Goal: Task Accomplishment & Management: Use online tool/utility

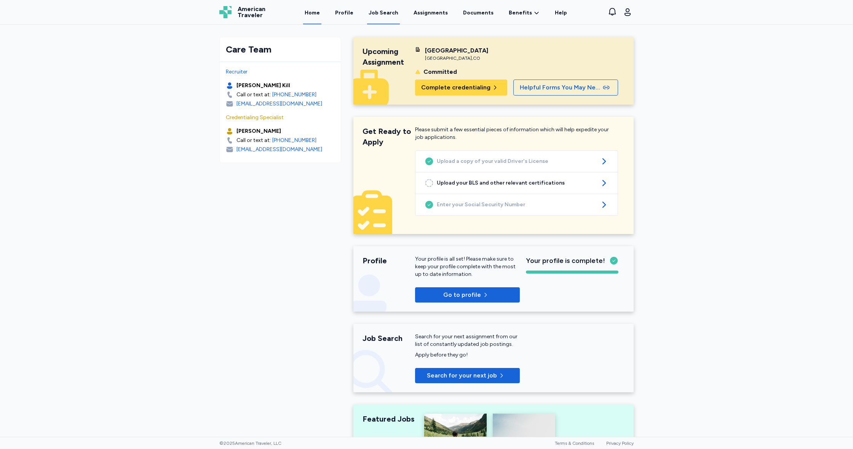
click at [393, 14] on div "Job Search" at bounding box center [384, 13] width 30 height 8
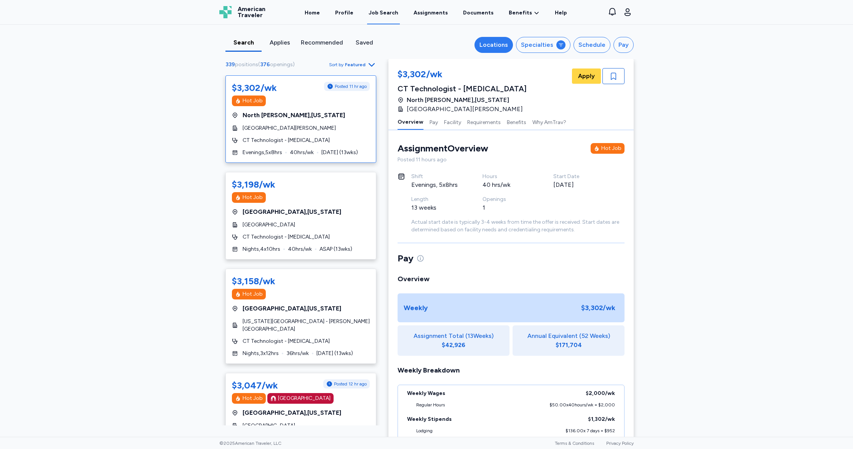
click at [488, 47] on div "Locations" at bounding box center [494, 44] width 29 height 9
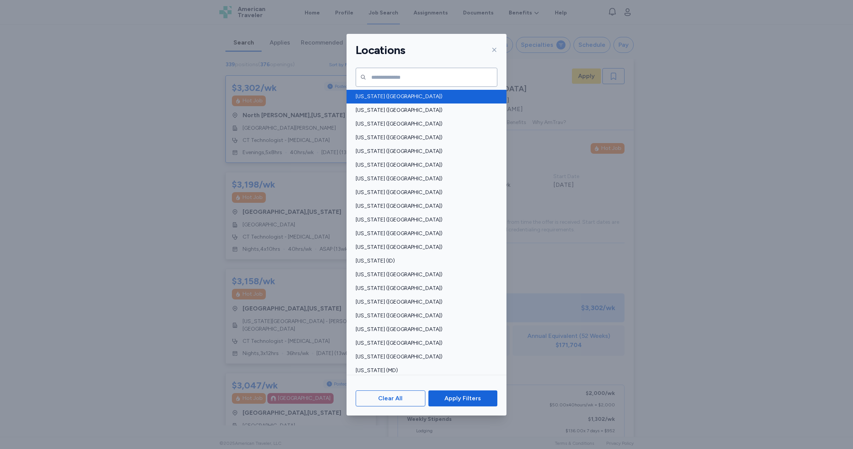
click at [381, 95] on span "[US_STATE] ([GEOGRAPHIC_DATA])" at bounding box center [424, 97] width 137 height 8
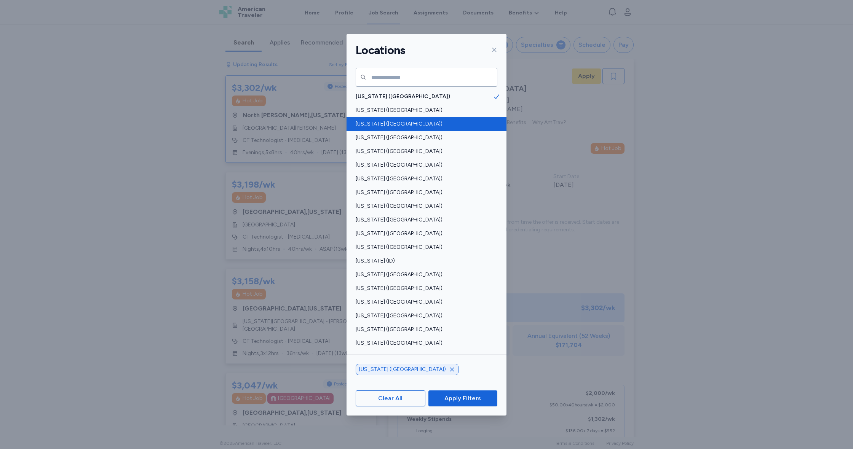
scroll to position [1, 0]
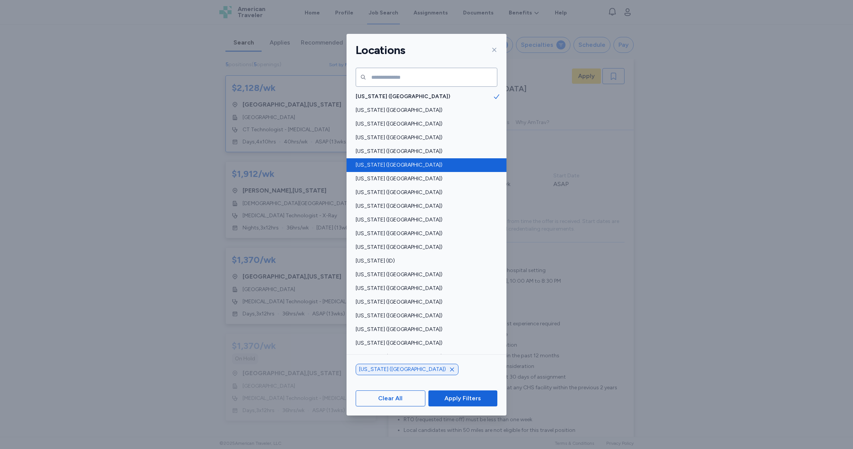
click at [377, 165] on span "[US_STATE] ([GEOGRAPHIC_DATA])" at bounding box center [424, 165] width 137 height 8
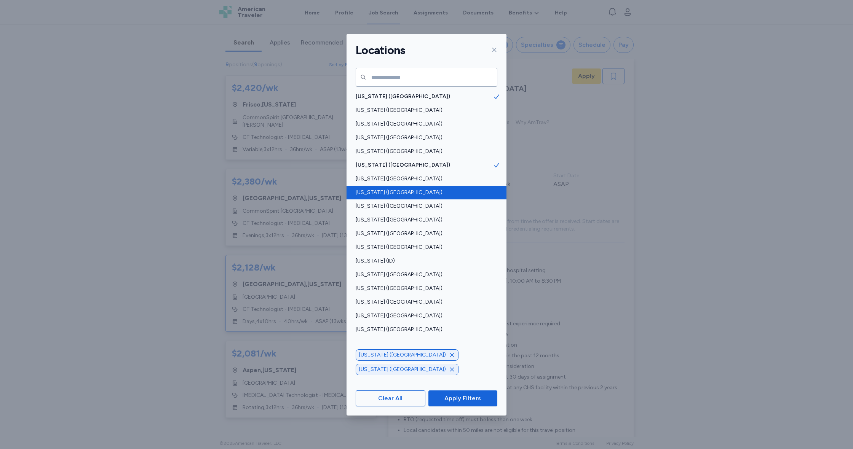
click at [395, 192] on span "[US_STATE] ([GEOGRAPHIC_DATA])" at bounding box center [424, 193] width 137 height 8
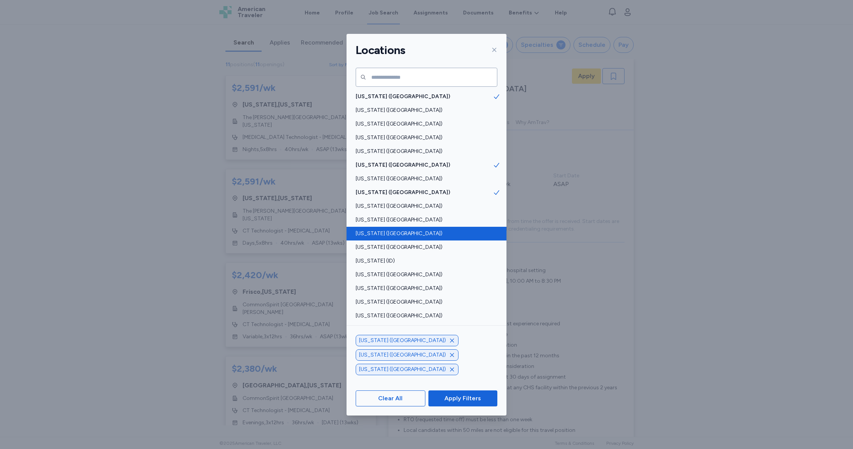
click at [369, 233] on span "[US_STATE] ([GEOGRAPHIC_DATA])" at bounding box center [424, 234] width 137 height 8
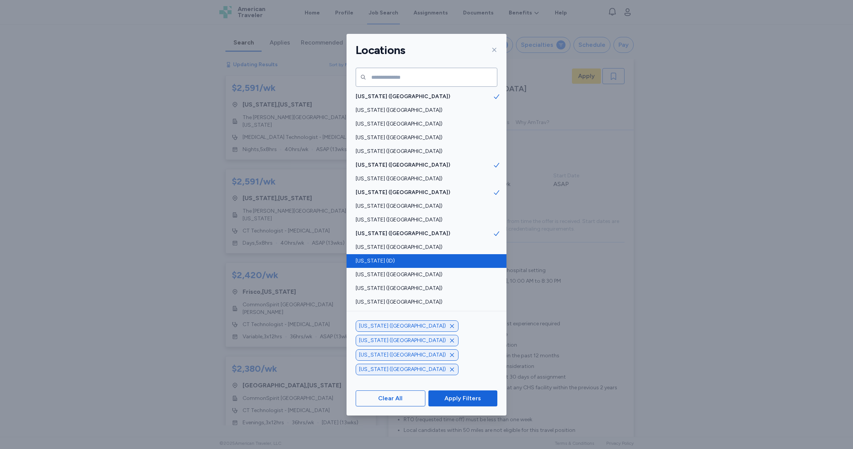
click at [367, 259] on span "[US_STATE] (ID)" at bounding box center [424, 261] width 137 height 8
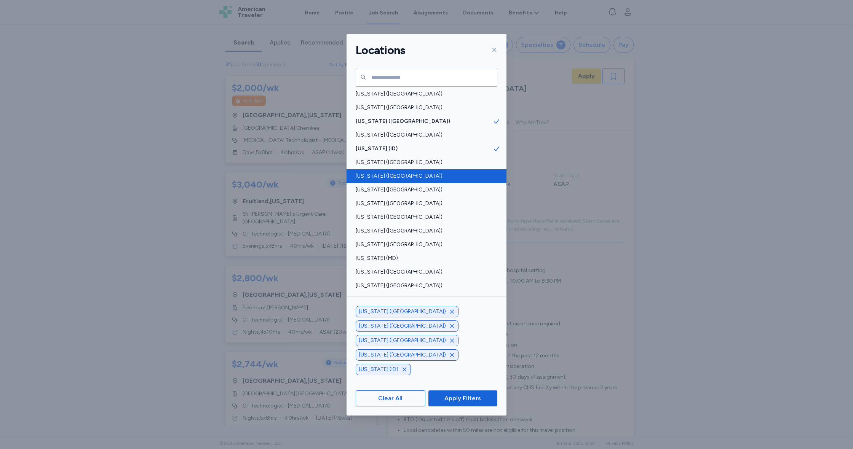
scroll to position [118, 0]
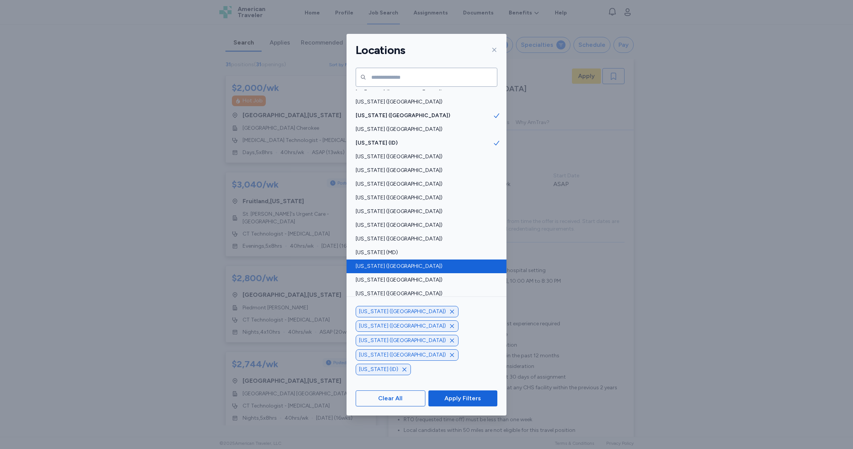
click at [372, 265] on span "[US_STATE] ([GEOGRAPHIC_DATA])" at bounding box center [424, 267] width 137 height 8
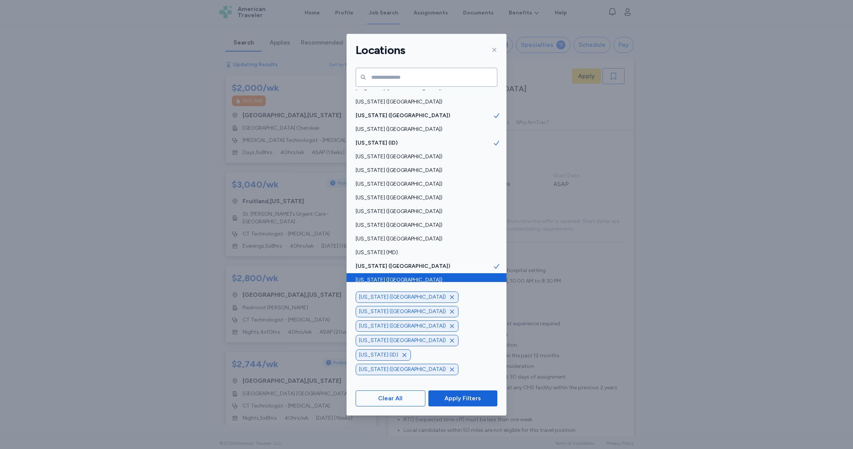
click at [372, 277] on span "[US_STATE] ([GEOGRAPHIC_DATA])" at bounding box center [424, 281] width 137 height 8
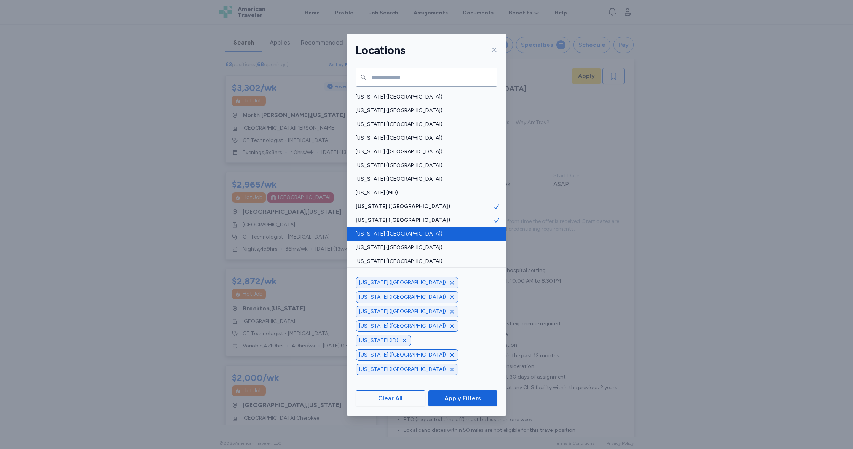
scroll to position [183, 0]
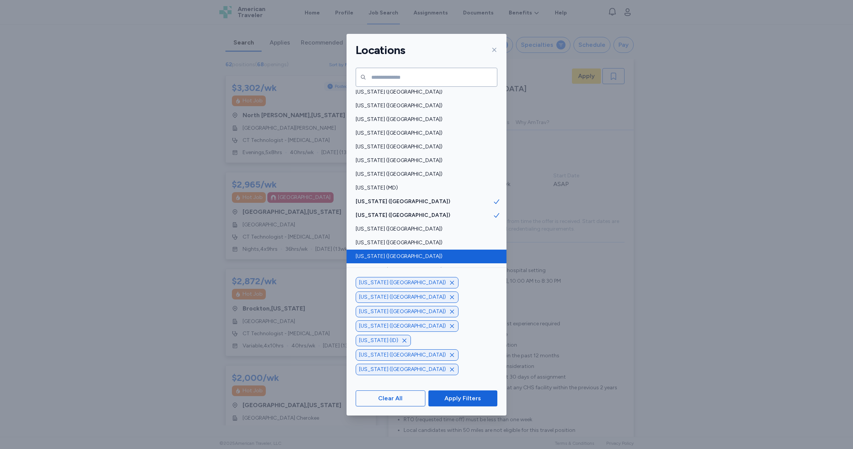
click at [372, 257] on span "[US_STATE] ([GEOGRAPHIC_DATA])" at bounding box center [424, 257] width 137 height 8
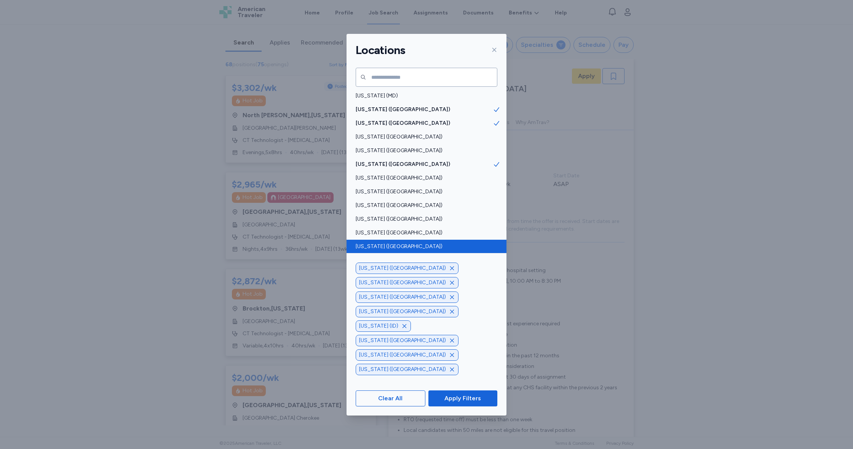
scroll to position [277, 0]
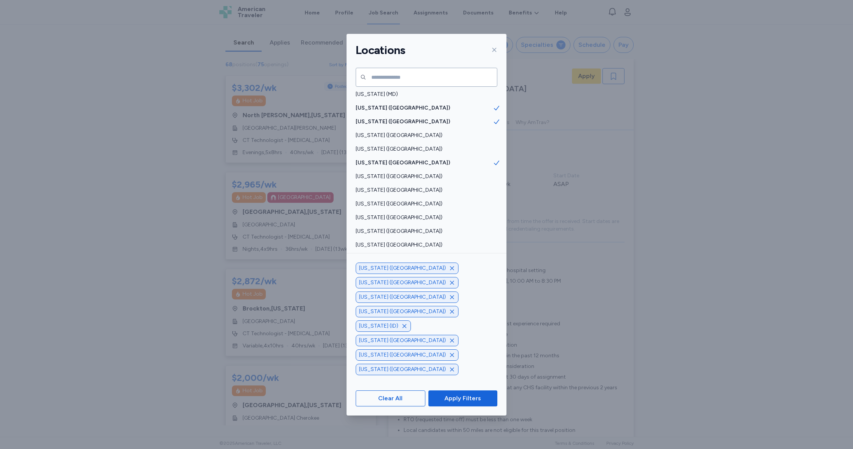
click at [384, 271] on span "[US_STATE] ([GEOGRAPHIC_DATA])" at bounding box center [424, 273] width 137 height 8
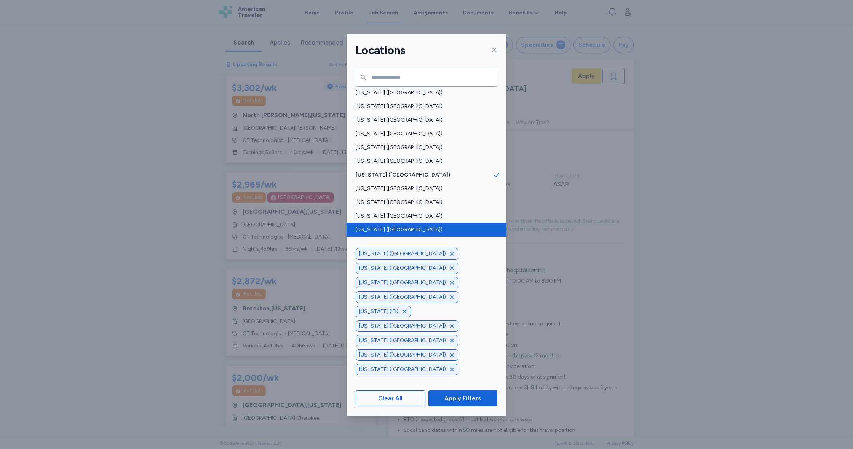
scroll to position [375, 0]
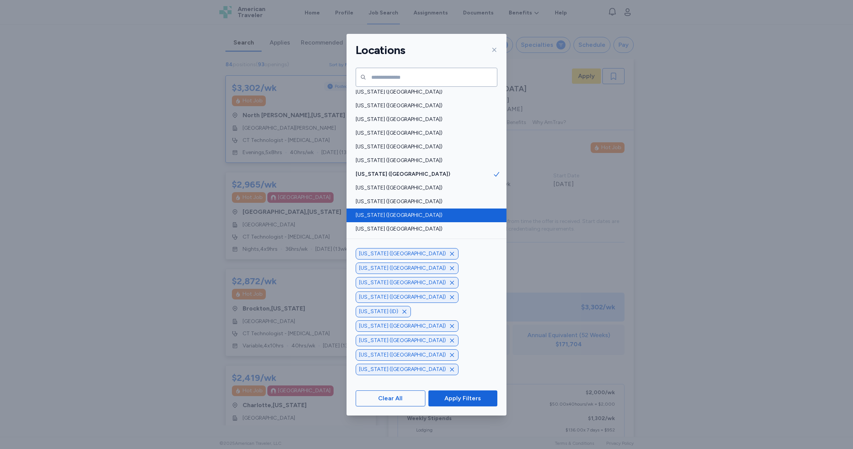
click at [375, 214] on span "[US_STATE] ([GEOGRAPHIC_DATA])" at bounding box center [424, 216] width 137 height 8
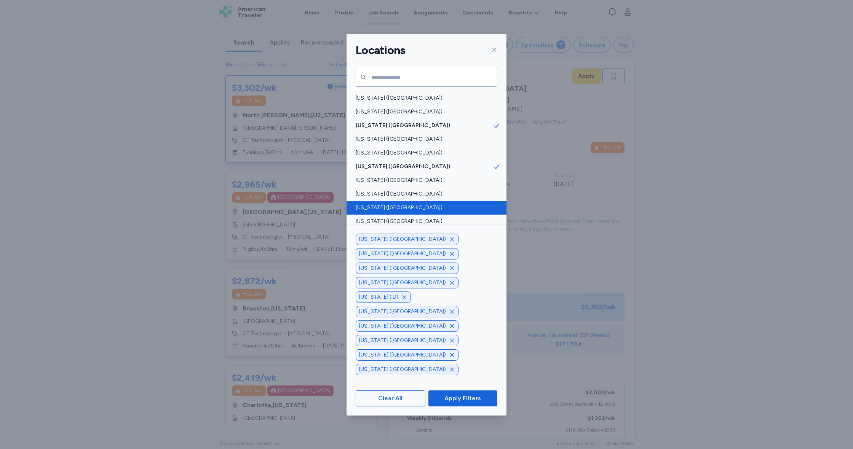
scroll to position [427, 0]
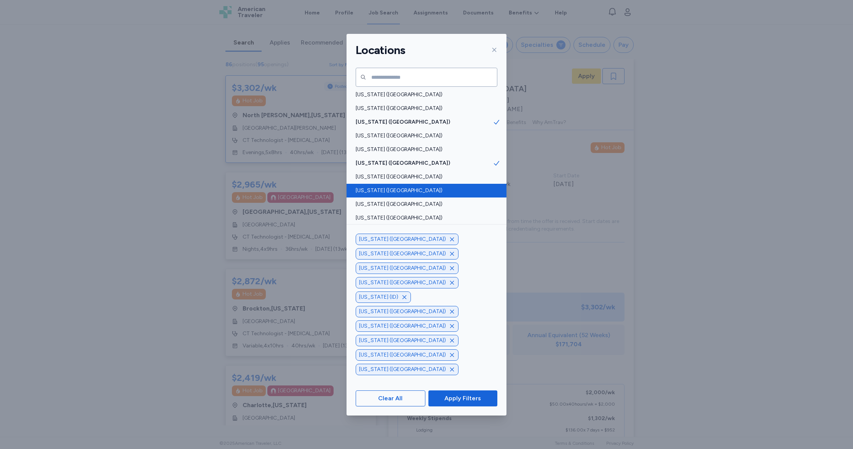
click at [379, 189] on span "[US_STATE] ([GEOGRAPHIC_DATA])" at bounding box center [424, 191] width 137 height 8
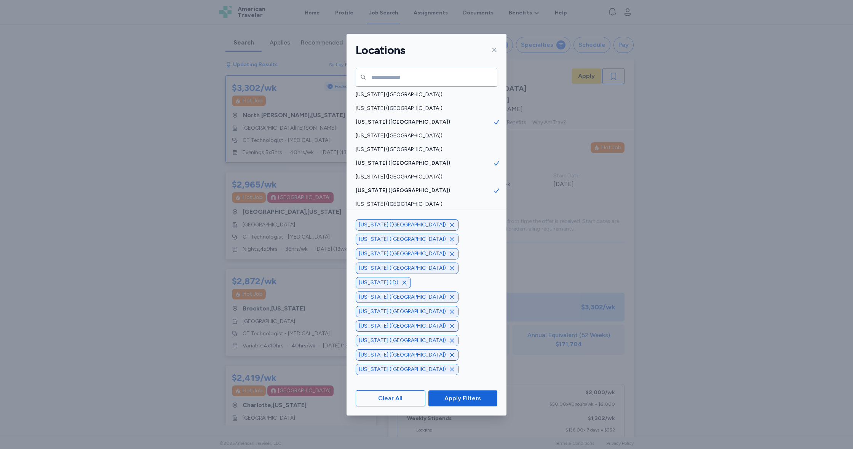
click at [374, 232] on span "[US_STATE] ([GEOGRAPHIC_DATA])" at bounding box center [424, 232] width 137 height 8
click at [476, 399] on span "Apply Filters" at bounding box center [462, 398] width 37 height 9
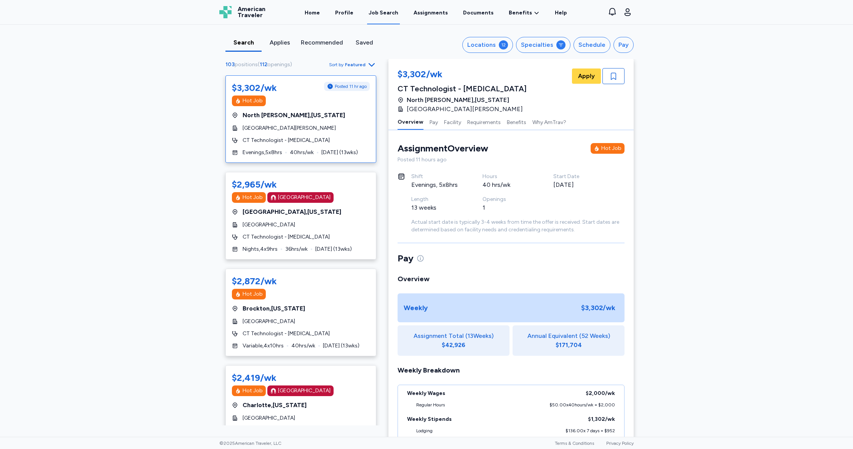
click at [372, 64] on icon "button" at bounding box center [371, 64] width 9 height 9
click at [315, 96] on div "Highest Pay" at bounding box center [330, 98] width 91 height 15
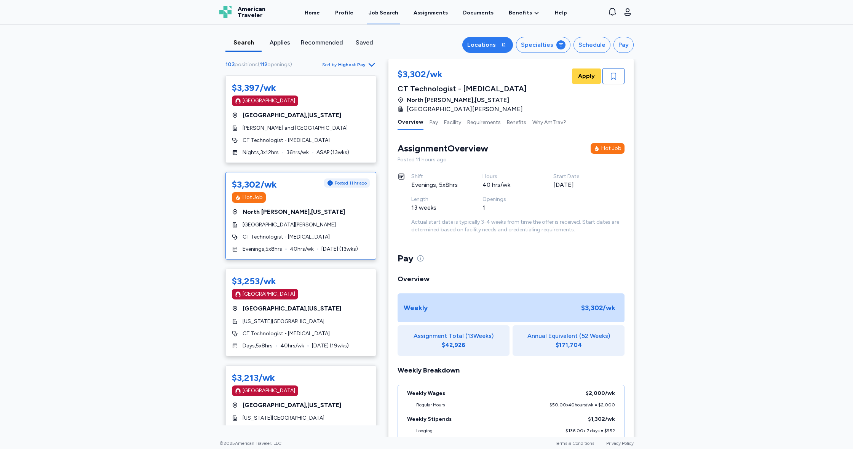
click at [500, 47] on button "Locations 12" at bounding box center [487, 45] width 51 height 16
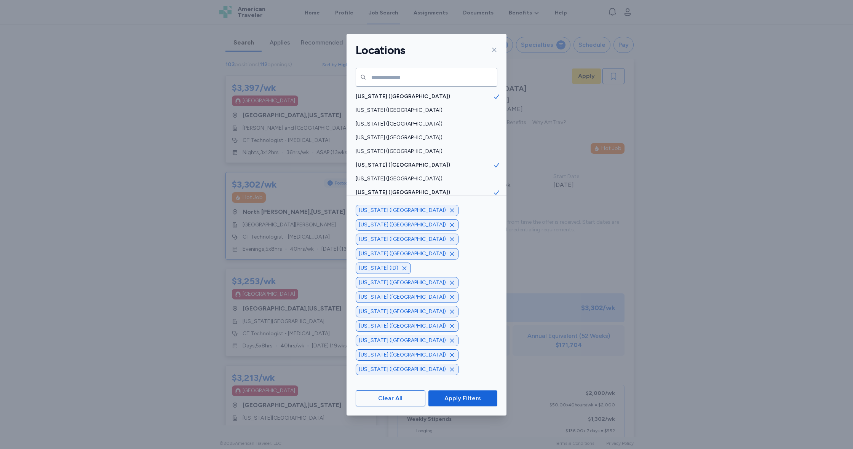
click at [454, 285] on icon "button" at bounding box center [452, 283] width 4 height 4
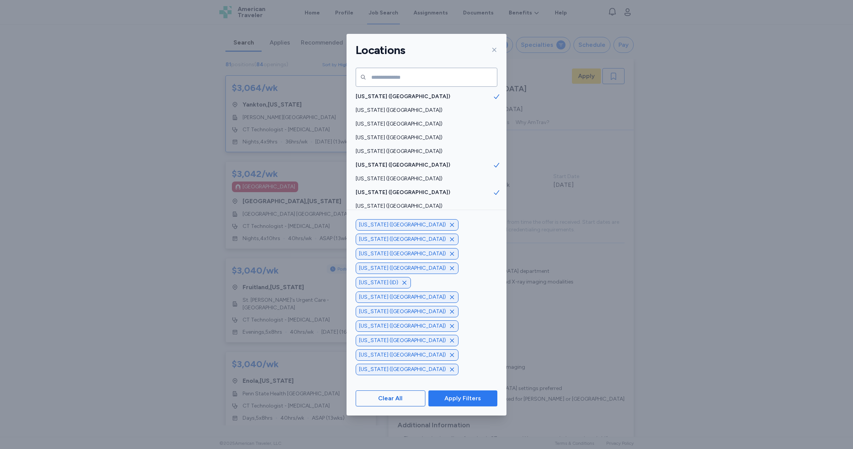
scroll to position [1, 0]
click at [464, 396] on span "Apply Filters" at bounding box center [462, 398] width 37 height 9
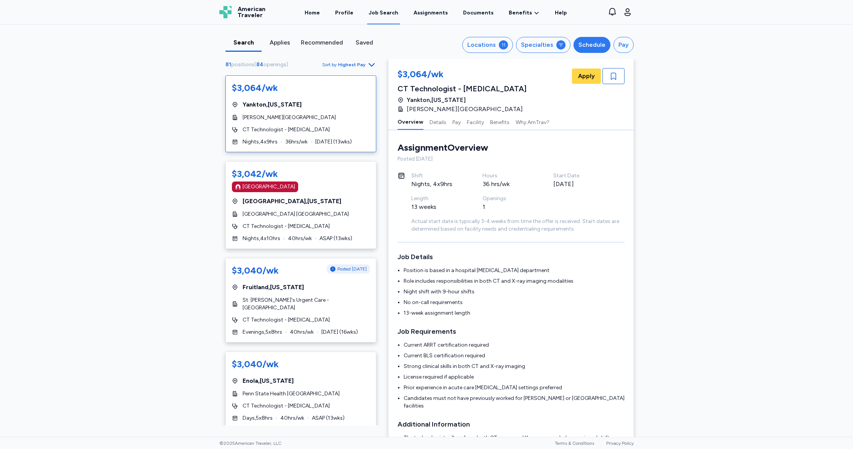
click at [592, 44] on div "Schedule" at bounding box center [592, 44] width 27 height 9
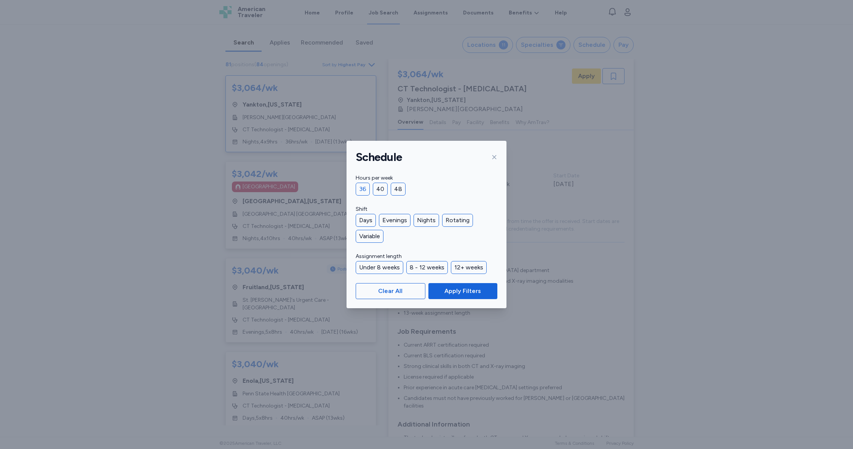
click at [365, 190] on div "36" at bounding box center [363, 189] width 14 height 13
click at [461, 294] on span "Apply Filters" at bounding box center [462, 291] width 37 height 9
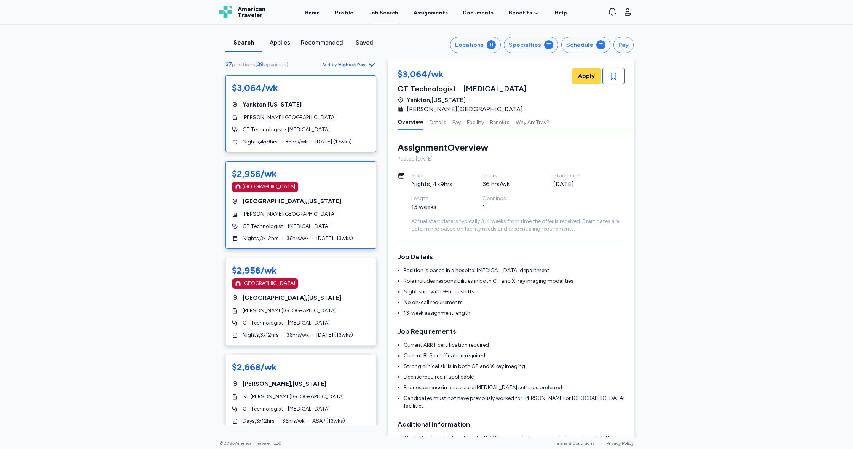
click at [335, 195] on div "$2,956/wk [GEOGRAPHIC_DATA] [GEOGRAPHIC_DATA] , [US_STATE] [PERSON_NAME][GEOGRA…" at bounding box center [300, 205] width 151 height 88
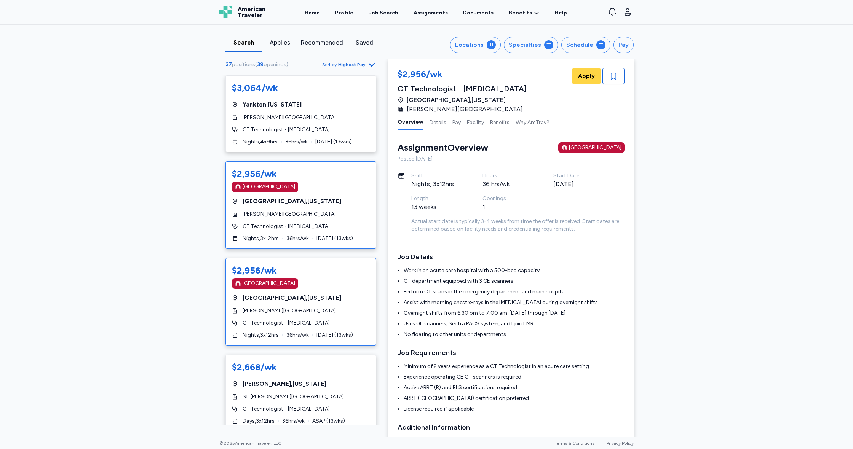
click at [346, 306] on div "$2,956/wk [GEOGRAPHIC_DATA] [GEOGRAPHIC_DATA] , [US_STATE] [PERSON_NAME][GEOGRA…" at bounding box center [300, 302] width 151 height 88
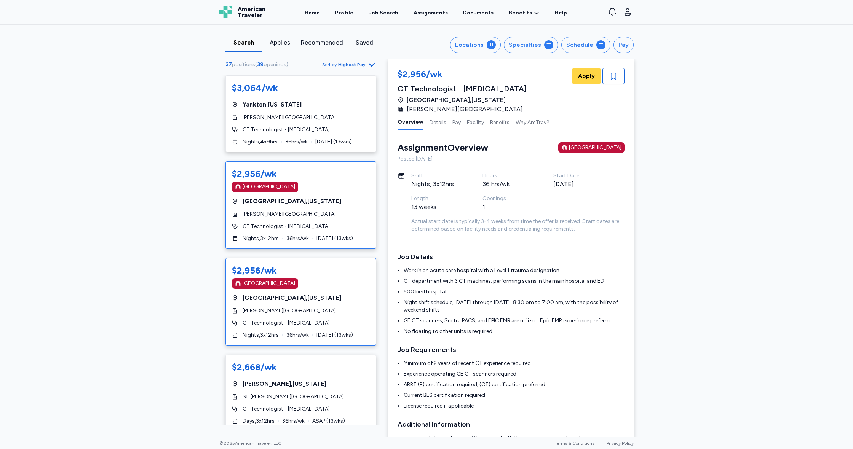
click at [348, 218] on div "$2,956/wk [GEOGRAPHIC_DATA] [GEOGRAPHIC_DATA] , [US_STATE] [PERSON_NAME][GEOGRA…" at bounding box center [300, 205] width 151 height 88
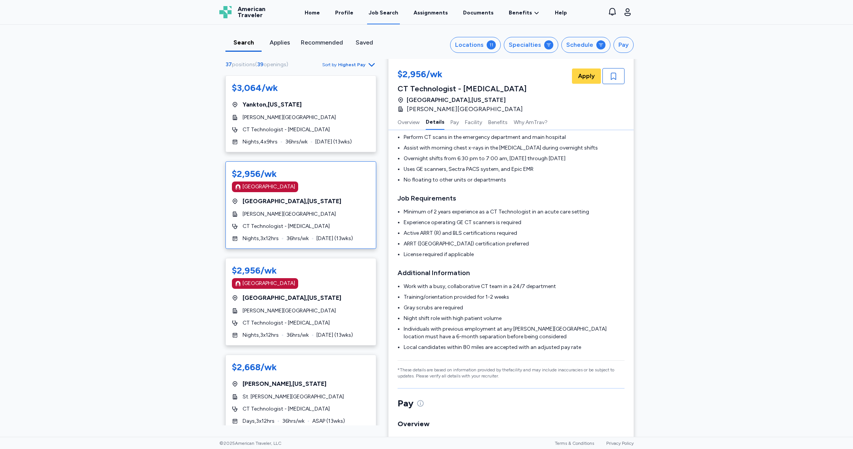
scroll to position [156, 0]
click at [335, 283] on div "[GEOGRAPHIC_DATA]" at bounding box center [301, 283] width 138 height 11
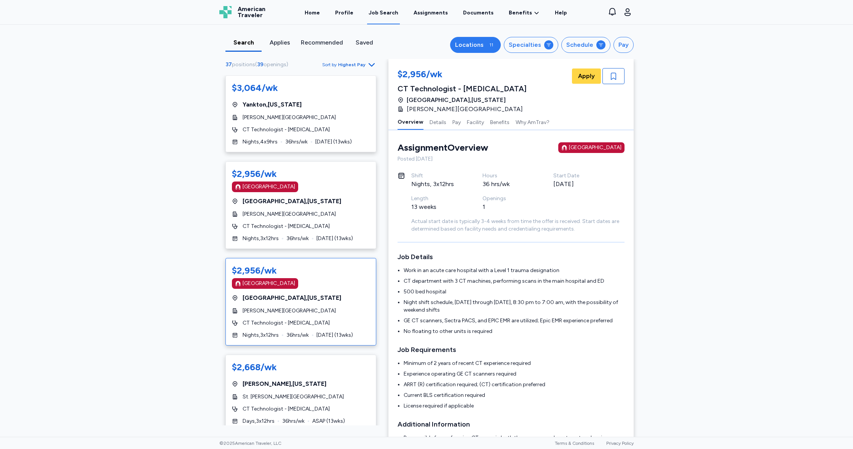
click at [484, 46] on div "Locations" at bounding box center [469, 44] width 29 height 9
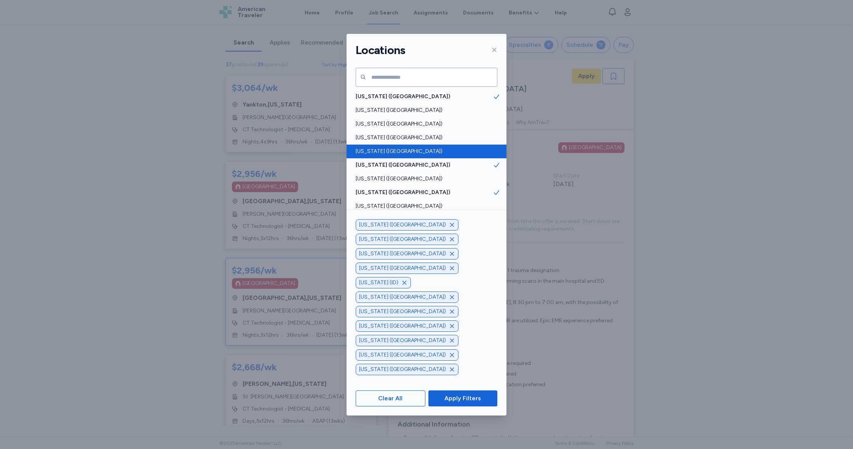
click at [373, 153] on span "[US_STATE] ([GEOGRAPHIC_DATA])" at bounding box center [424, 152] width 137 height 8
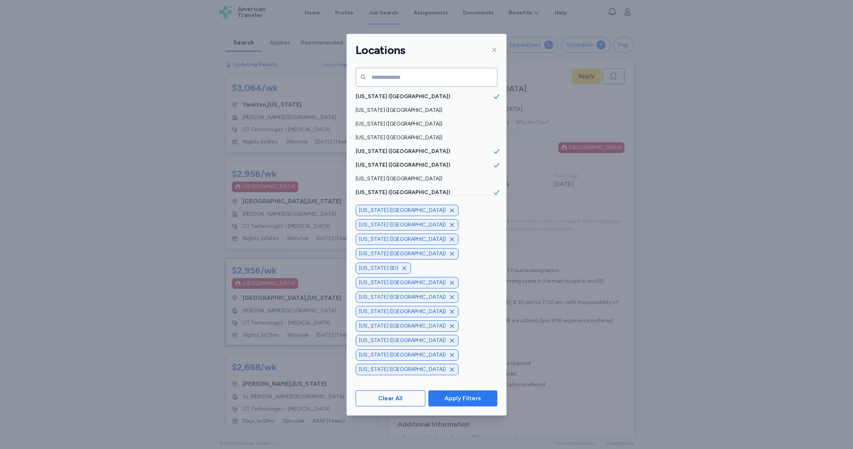
click at [463, 396] on span "Apply Filters" at bounding box center [462, 398] width 37 height 9
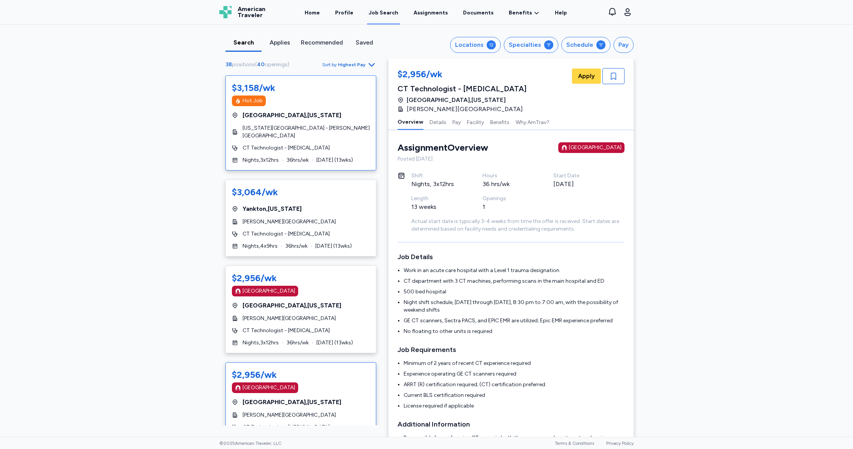
click at [324, 113] on div "[GEOGRAPHIC_DATA] , [US_STATE]" at bounding box center [301, 115] width 138 height 9
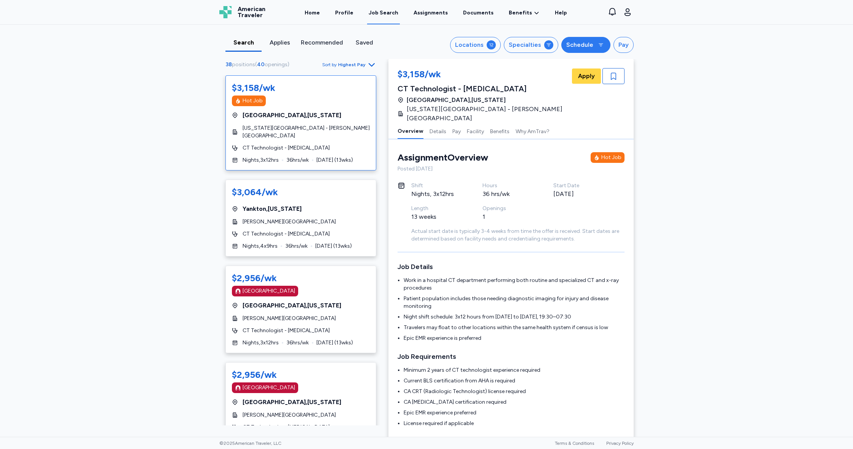
click at [582, 46] on div "Schedule" at bounding box center [579, 44] width 27 height 9
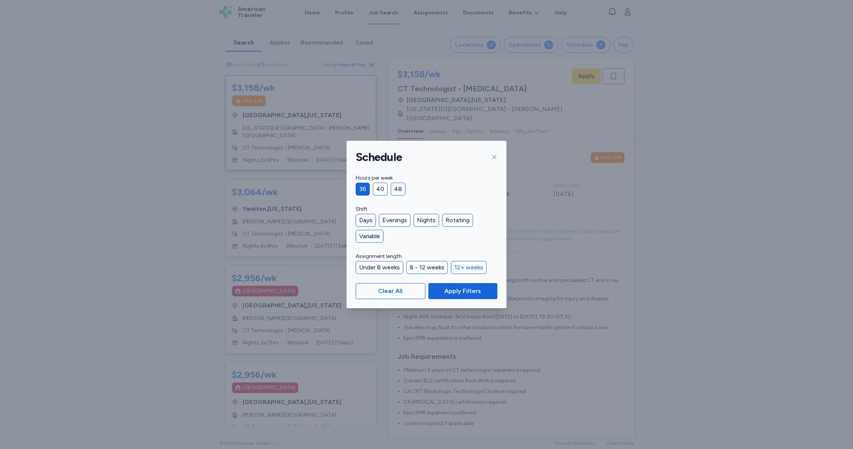
click at [472, 269] on div "12+ weeks" at bounding box center [469, 267] width 36 height 13
click at [429, 218] on div "Nights" at bounding box center [427, 220] width 26 height 13
click at [460, 294] on span "Apply Filters" at bounding box center [462, 291] width 37 height 9
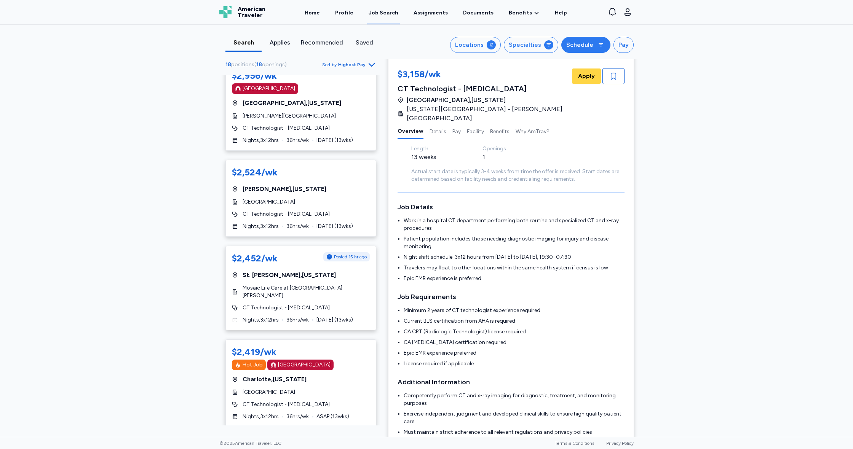
scroll to position [62, 0]
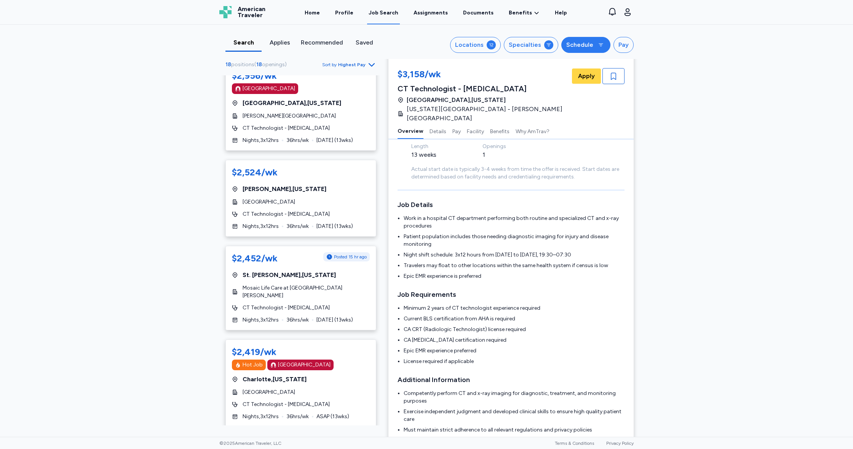
click at [595, 49] on button "Schedule" at bounding box center [585, 45] width 49 height 16
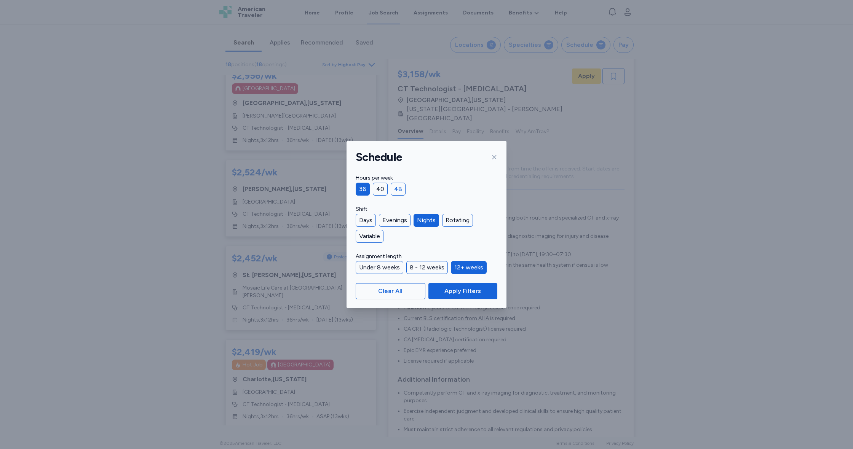
click at [398, 191] on div "48" at bounding box center [398, 189] width 15 height 13
click at [463, 291] on span "Apply Filters" at bounding box center [462, 291] width 37 height 9
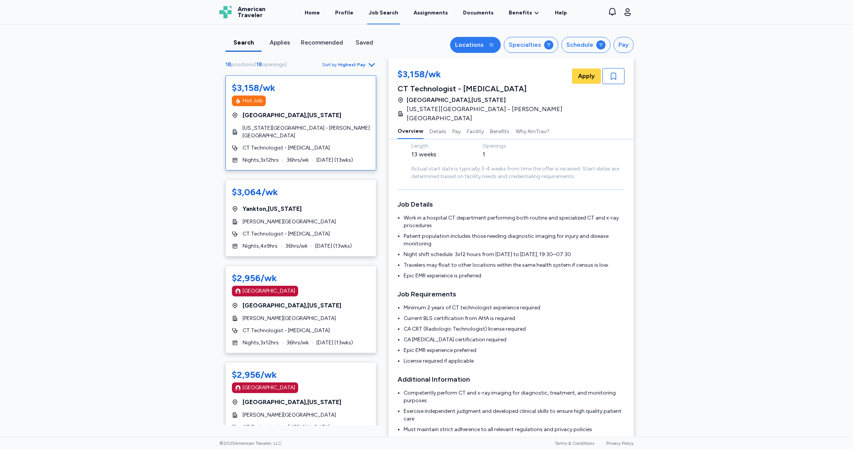
click at [488, 44] on button "Locations 12" at bounding box center [475, 45] width 51 height 16
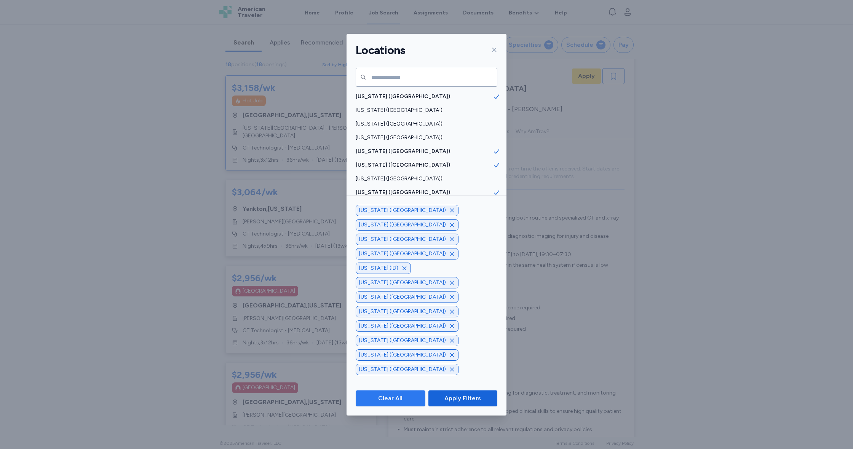
click at [406, 396] on span "Clear All" at bounding box center [390, 398] width 57 height 9
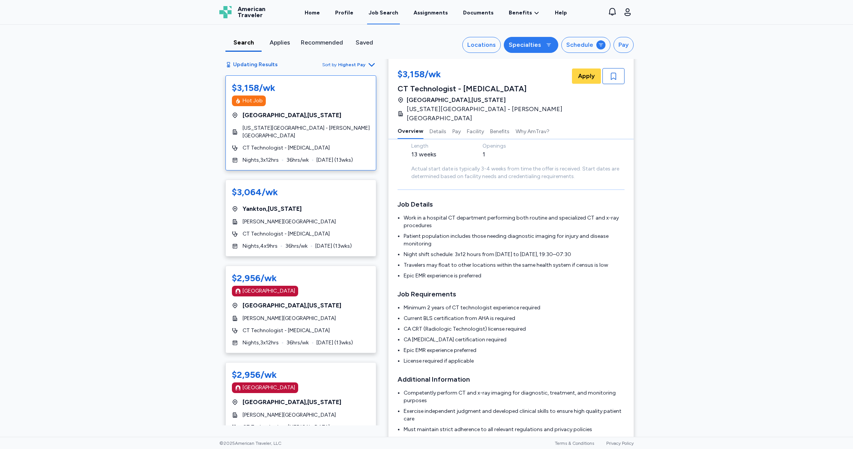
click at [547, 43] on div at bounding box center [548, 44] width 9 height 9
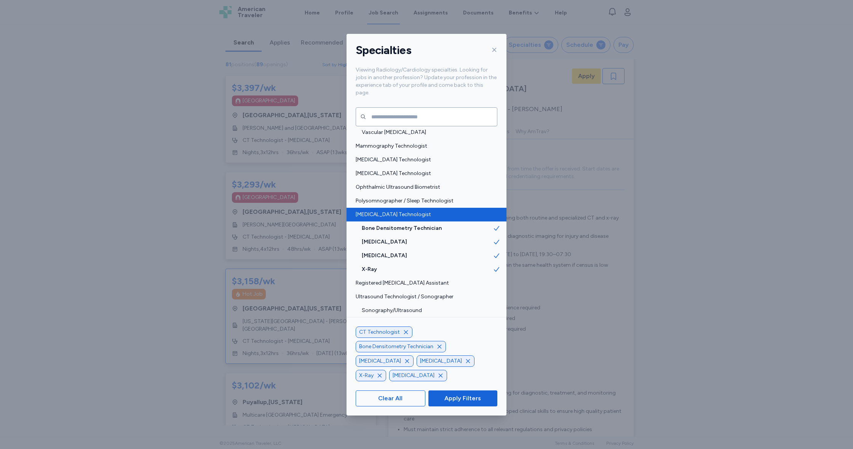
scroll to position [182, 0]
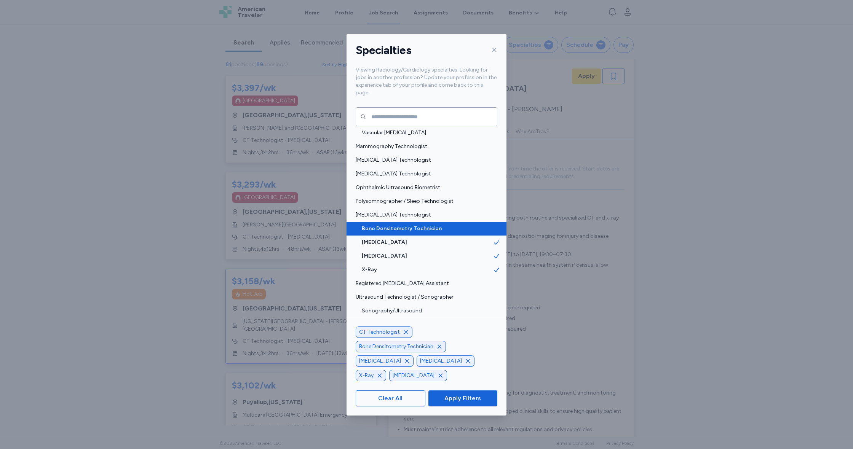
click at [393, 225] on span "Bone Densitometry Technician" at bounding box center [427, 229] width 131 height 8
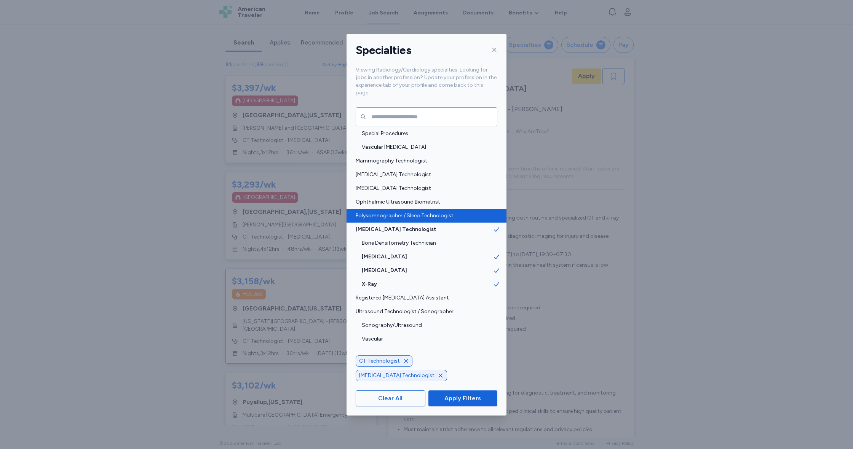
scroll to position [145, 0]
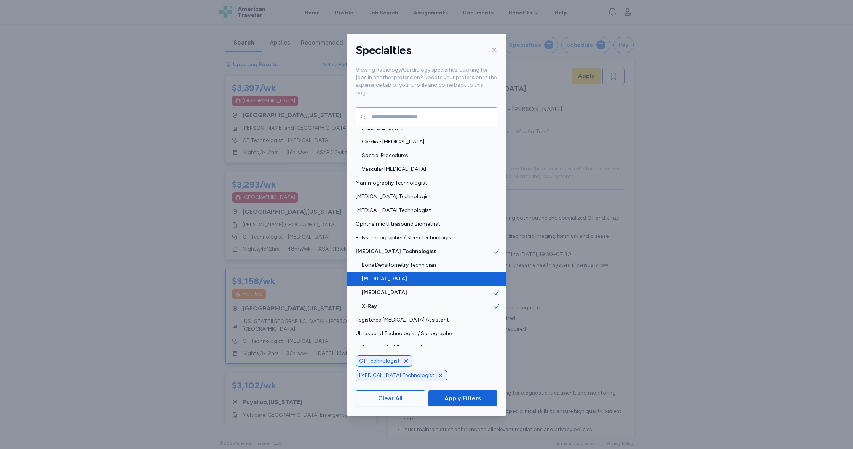
click at [387, 275] on span "[MEDICAL_DATA]" at bounding box center [427, 279] width 131 height 8
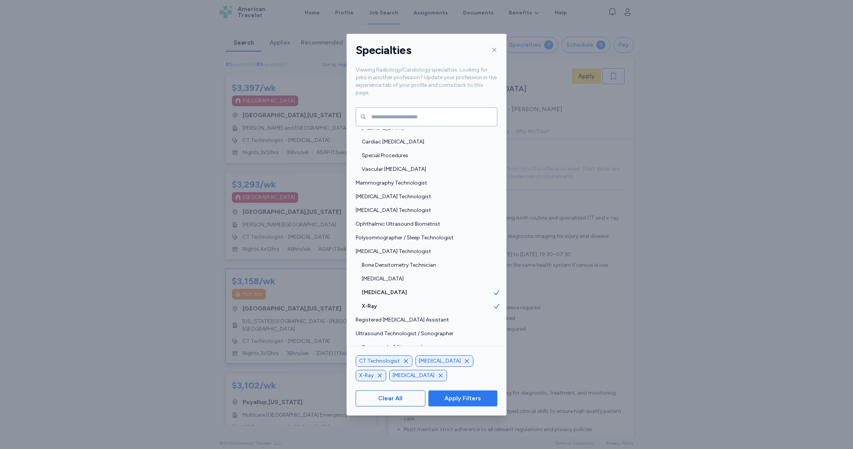
click at [469, 396] on span "Apply Filters" at bounding box center [462, 398] width 37 height 9
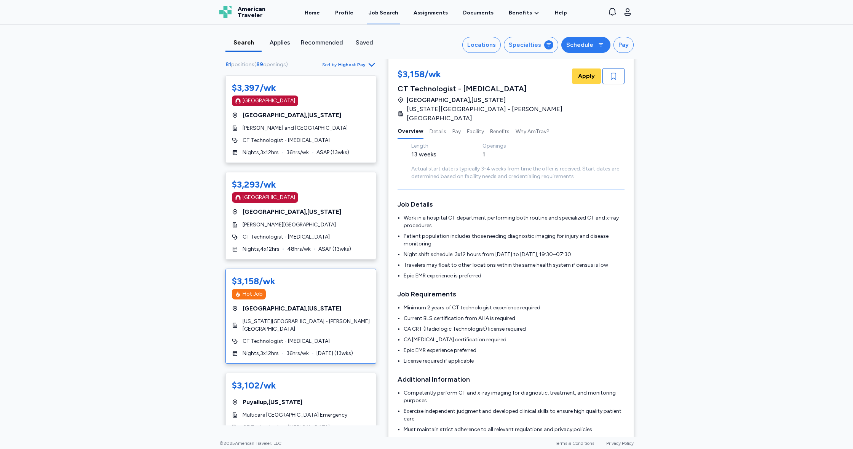
click at [595, 47] on button "Schedule" at bounding box center [585, 45] width 49 height 16
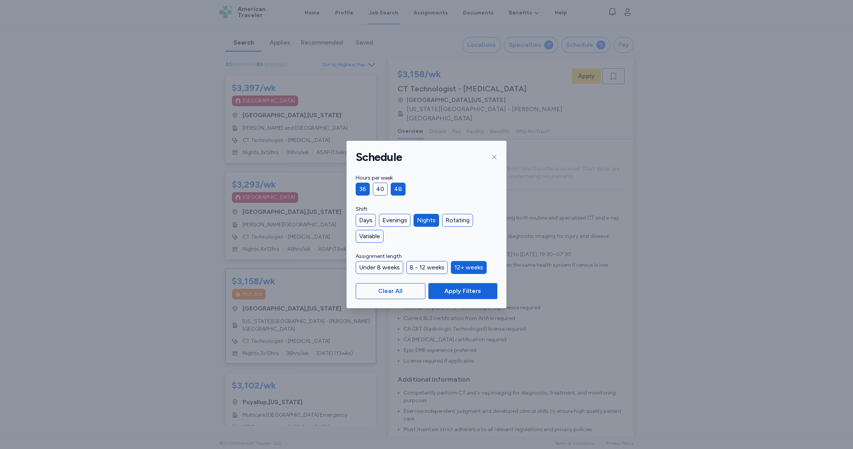
click at [399, 190] on div "48" at bounding box center [398, 189] width 15 height 13
click at [464, 294] on span "Apply Filters" at bounding box center [462, 291] width 37 height 9
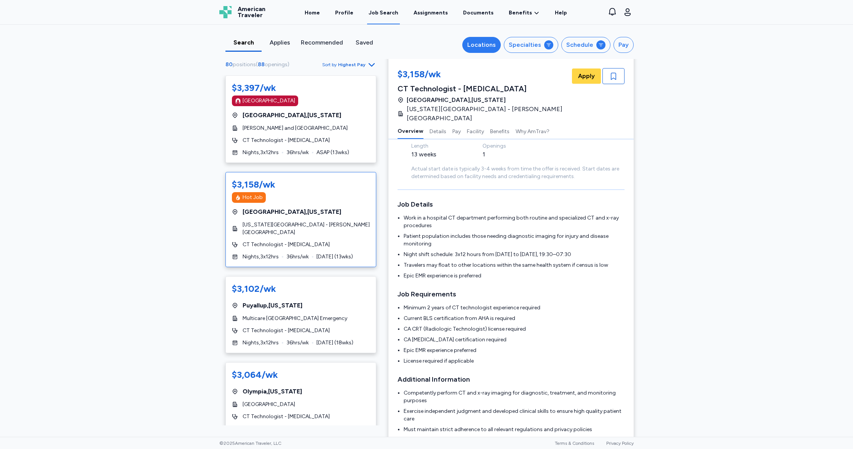
click at [481, 44] on div "Locations" at bounding box center [481, 44] width 29 height 9
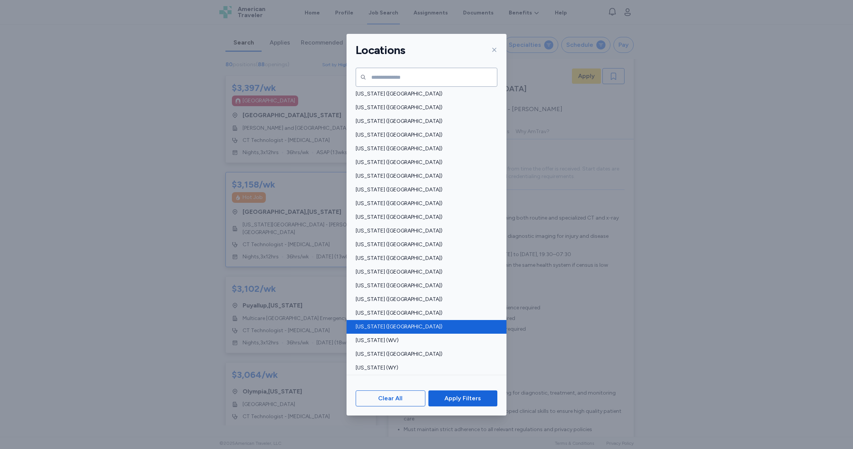
scroll to position [414, 0]
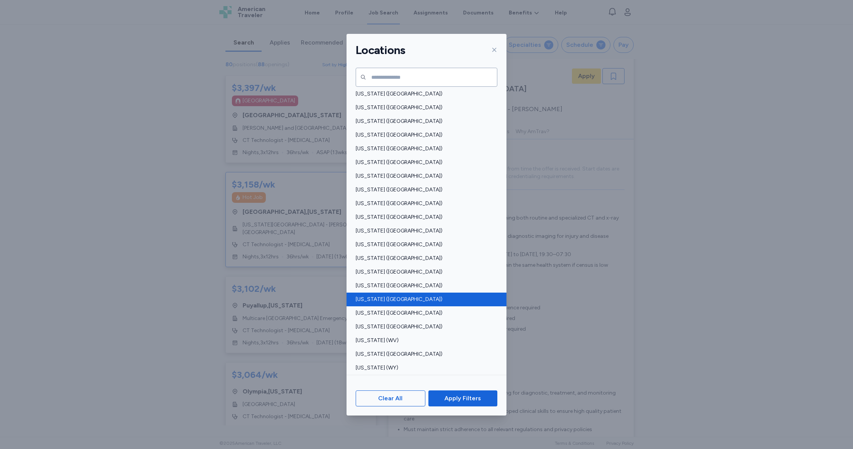
click at [379, 301] on span "[US_STATE] ([GEOGRAPHIC_DATA])" at bounding box center [424, 300] width 137 height 8
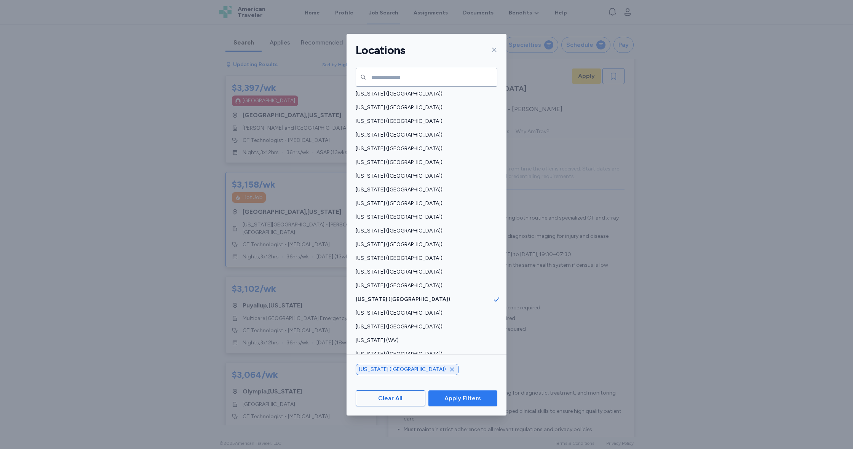
click at [466, 401] on span "Apply Filters" at bounding box center [462, 398] width 37 height 9
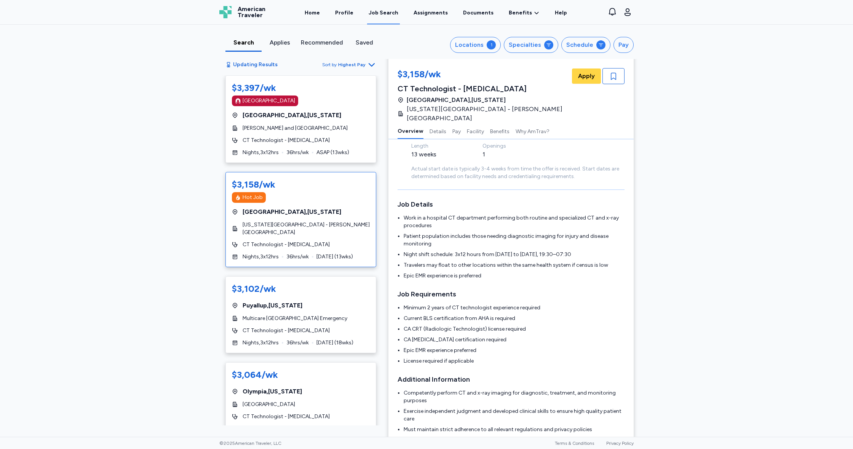
scroll to position [1, 0]
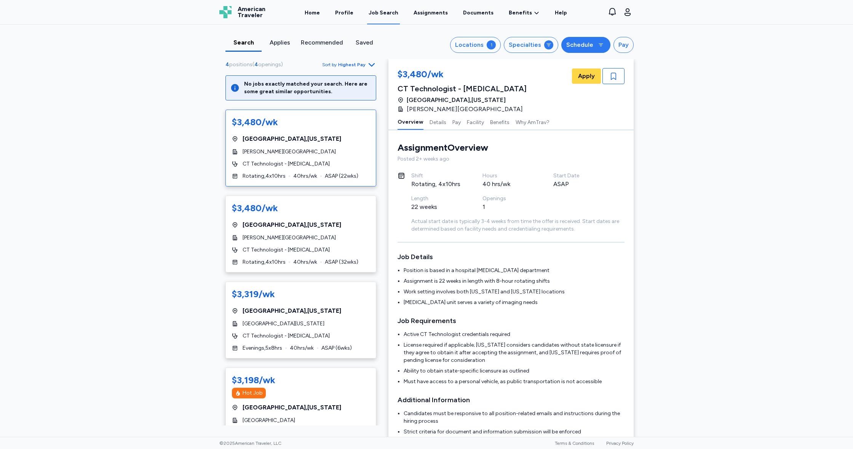
click at [585, 46] on div "Schedule" at bounding box center [579, 44] width 27 height 9
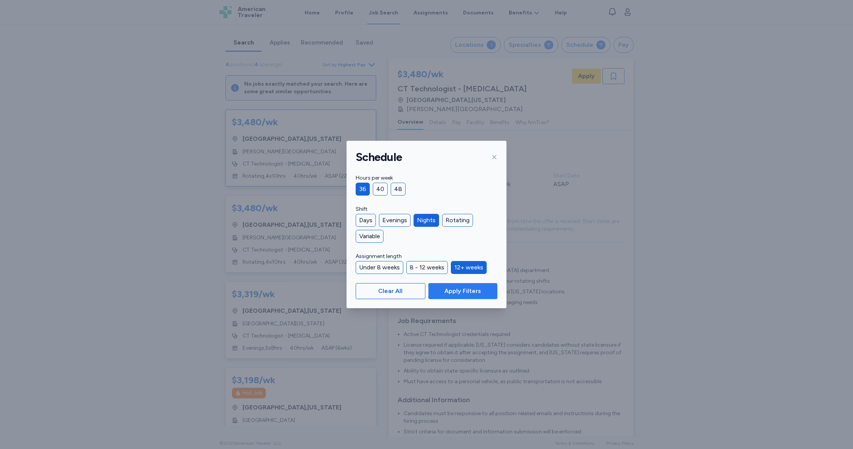
click at [474, 297] on button "Apply Filters" at bounding box center [462, 291] width 69 height 16
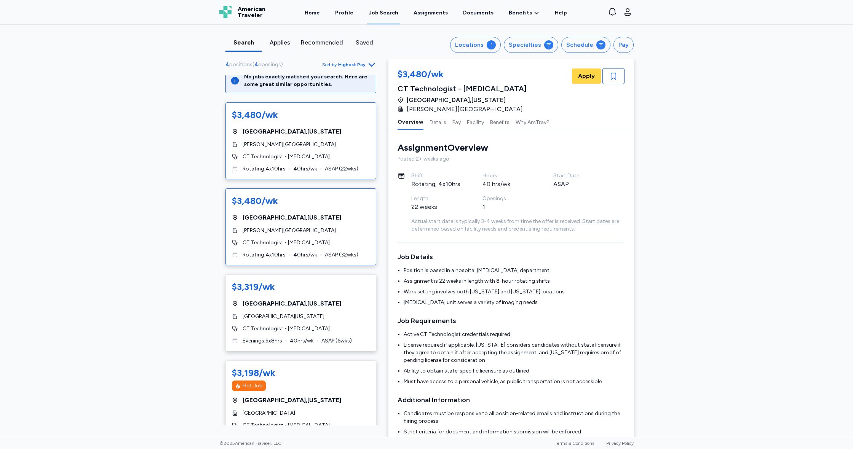
scroll to position [9, 0]
click at [580, 52] on button "Schedule" at bounding box center [585, 45] width 49 height 16
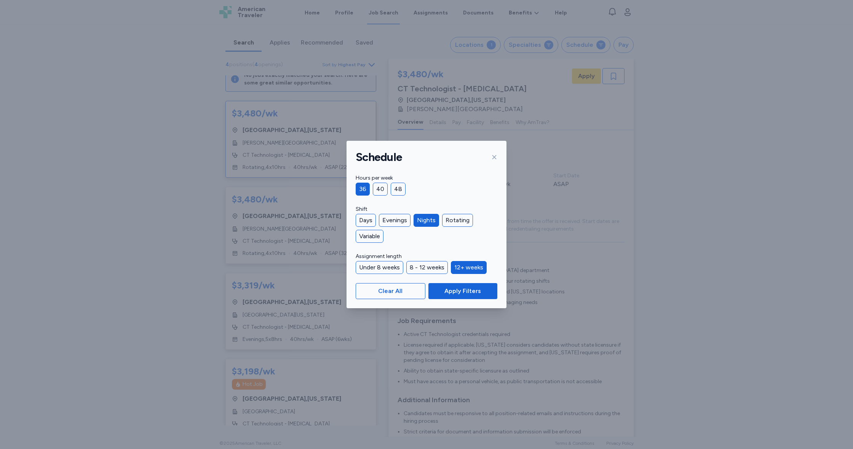
click at [492, 158] on icon at bounding box center [494, 157] width 6 height 6
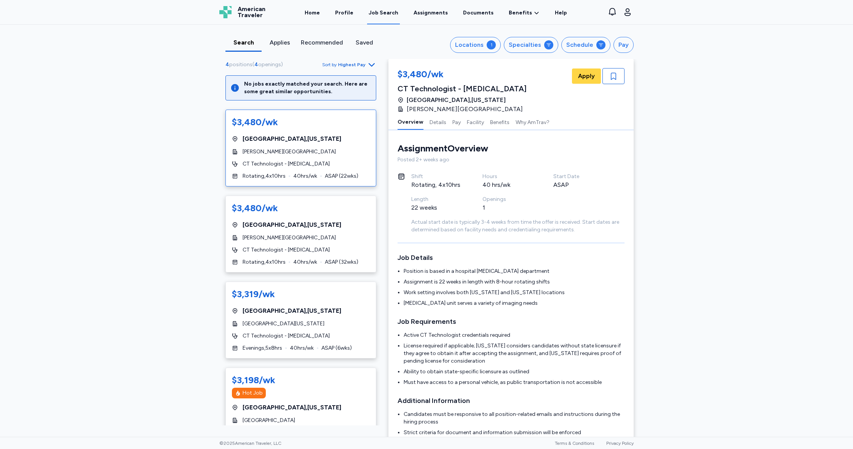
scroll to position [0, 0]
click at [323, 142] on div "[GEOGRAPHIC_DATA] , [US_STATE]" at bounding box center [301, 138] width 138 height 9
click at [495, 122] on button "Benefits" at bounding box center [499, 122] width 19 height 16
